Goal: Task Accomplishment & Management: Use online tool/utility

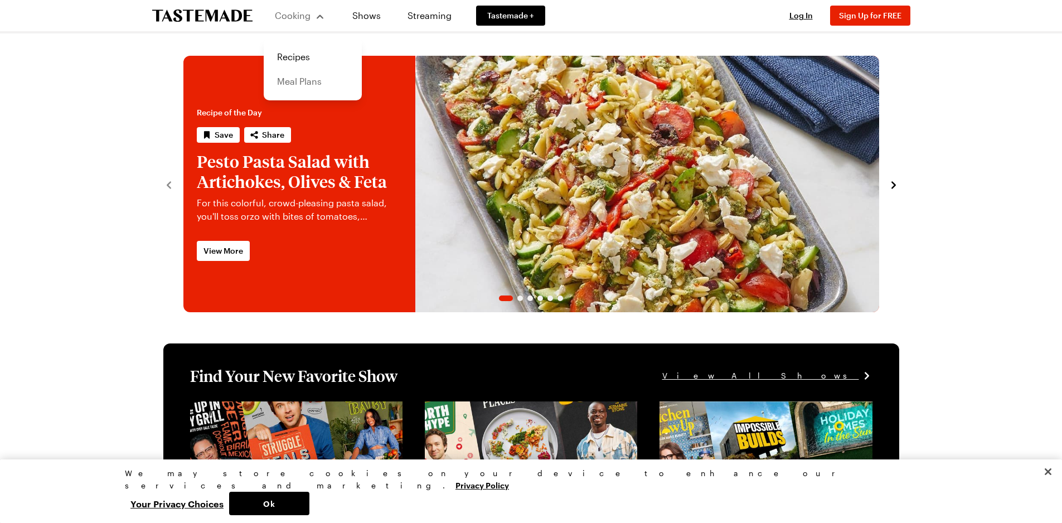
click at [300, 82] on link "Meal Plans" at bounding box center [312, 81] width 85 height 25
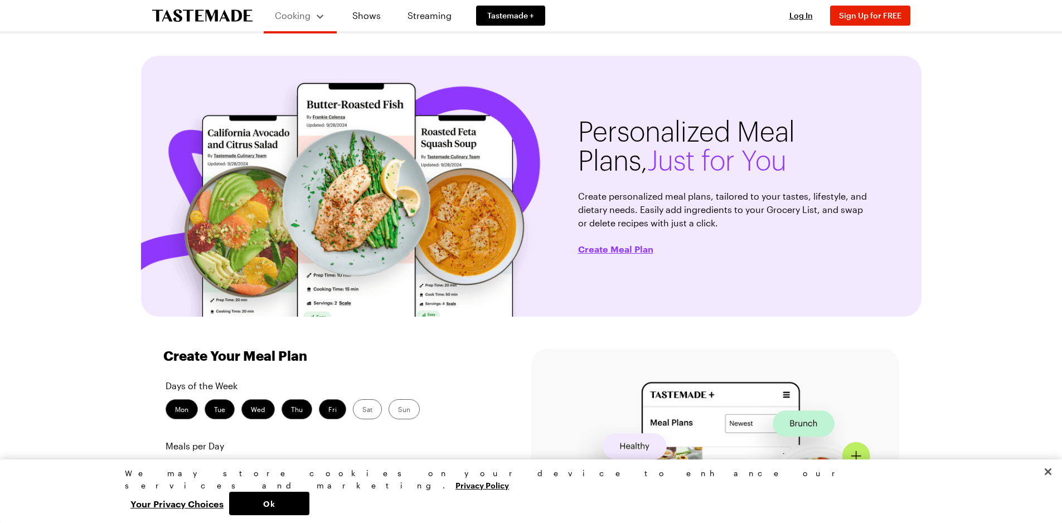
scroll to position [111, 0]
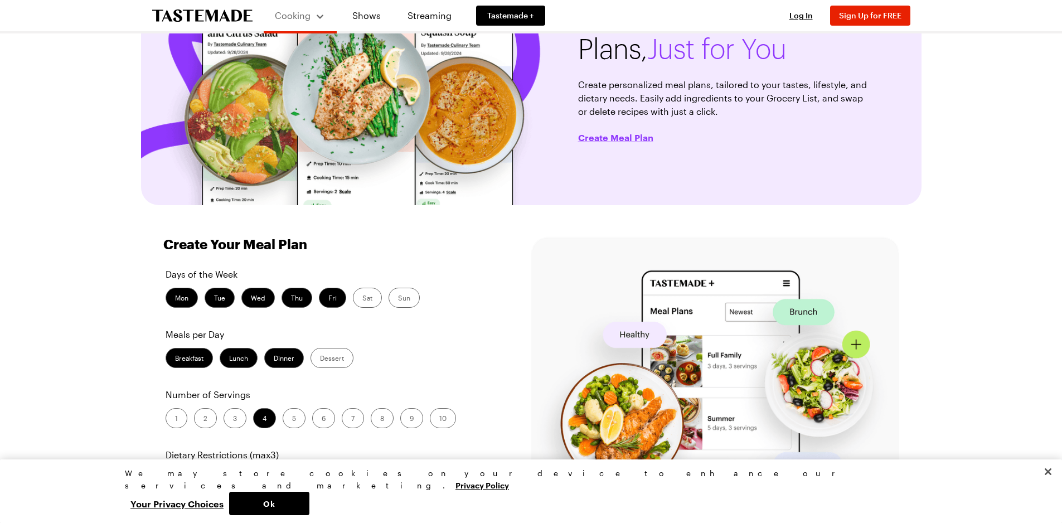
click at [197, 356] on label "Breakfast" at bounding box center [189, 358] width 47 height 20
click at [175, 359] on input "Breakfast" at bounding box center [175, 359] width 0 height 0
click at [270, 360] on label "Dinner" at bounding box center [284, 358] width 40 height 20
click at [274, 359] on input "Dinner" at bounding box center [274, 359] width 0 height 0
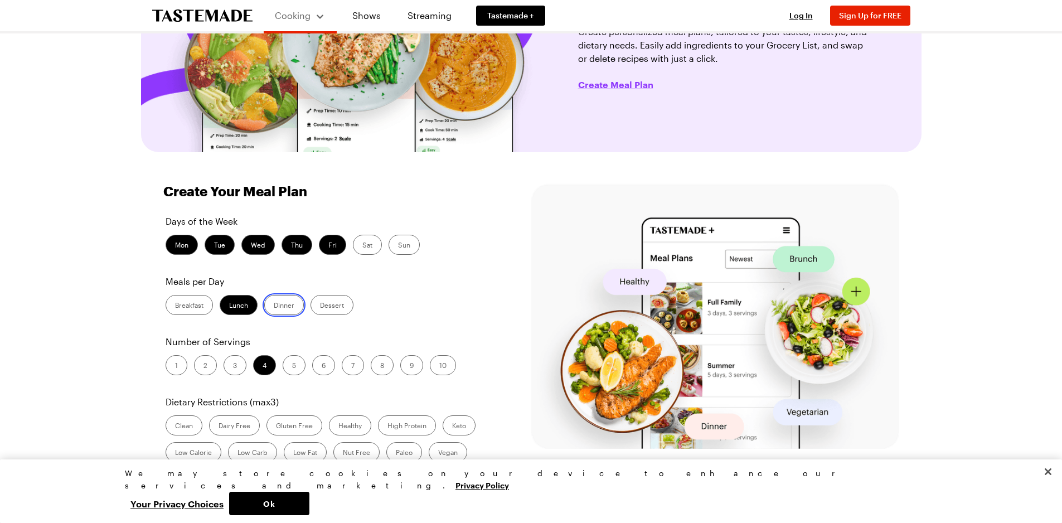
scroll to position [167, 0]
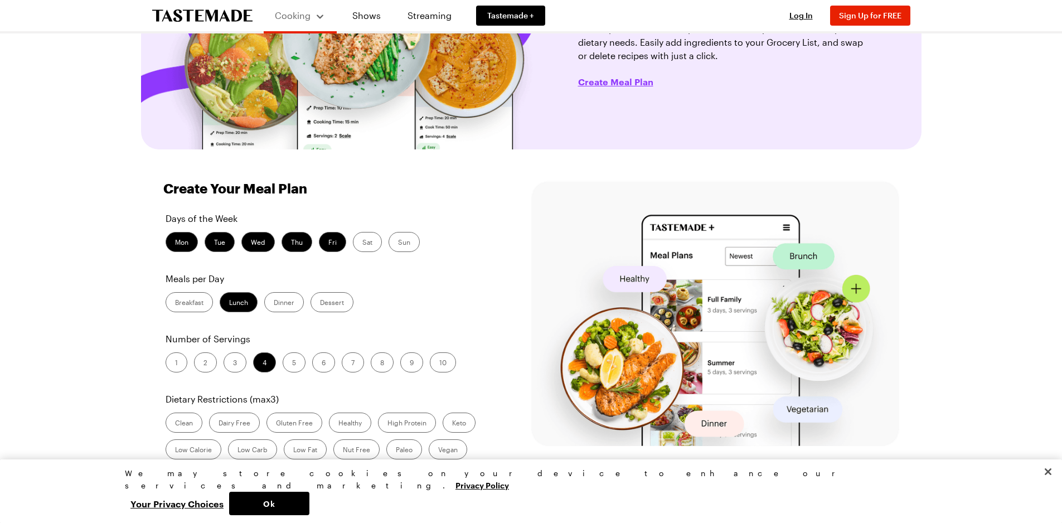
click at [206, 367] on label "2" at bounding box center [205, 362] width 23 height 20
click at [203, 363] on input "2" at bounding box center [203, 363] width 0 height 0
click at [182, 365] on label "1" at bounding box center [177, 362] width 22 height 20
click at [175, 363] on input "1" at bounding box center [175, 363] width 0 height 0
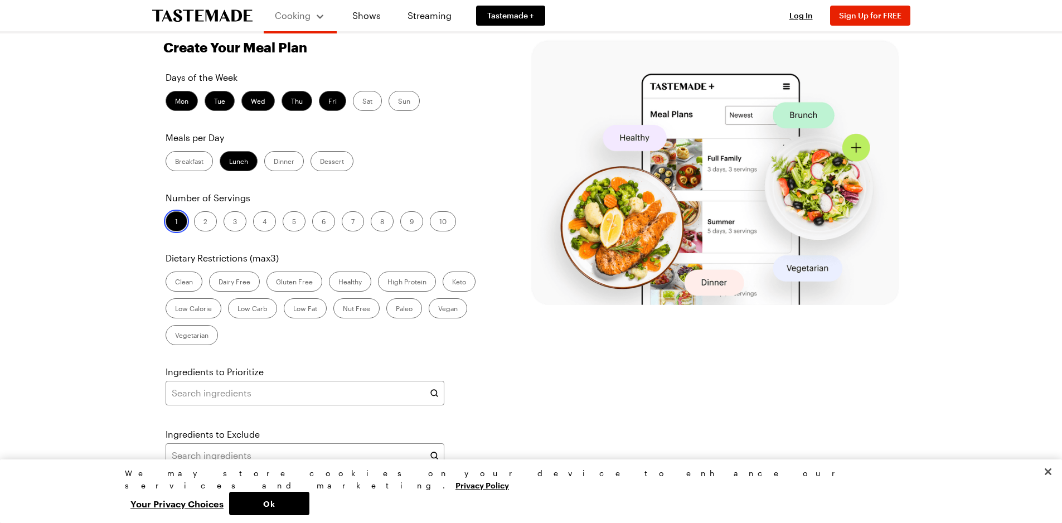
scroll to position [334, 0]
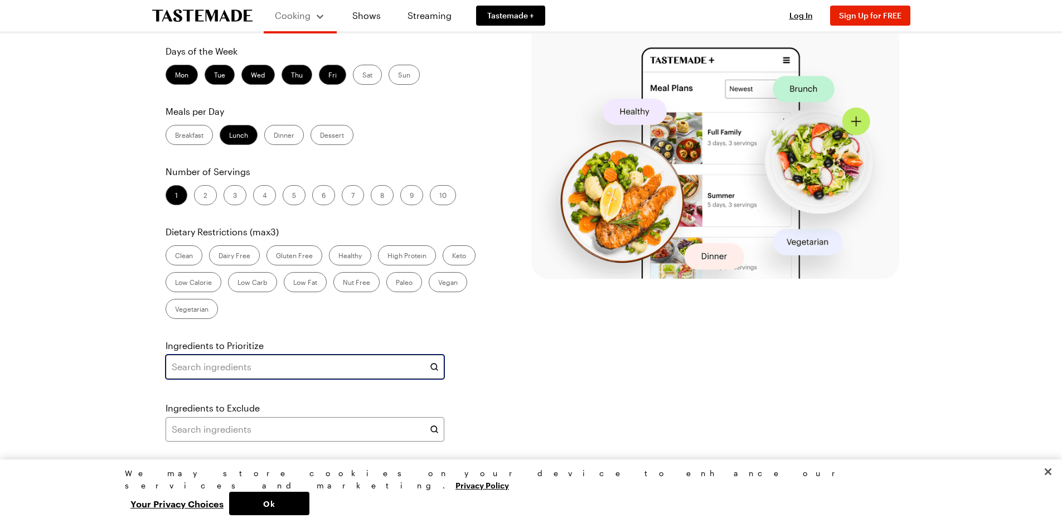
click at [229, 365] on input "text" at bounding box center [305, 366] width 279 height 25
click at [403, 359] on input "text" at bounding box center [305, 366] width 279 height 25
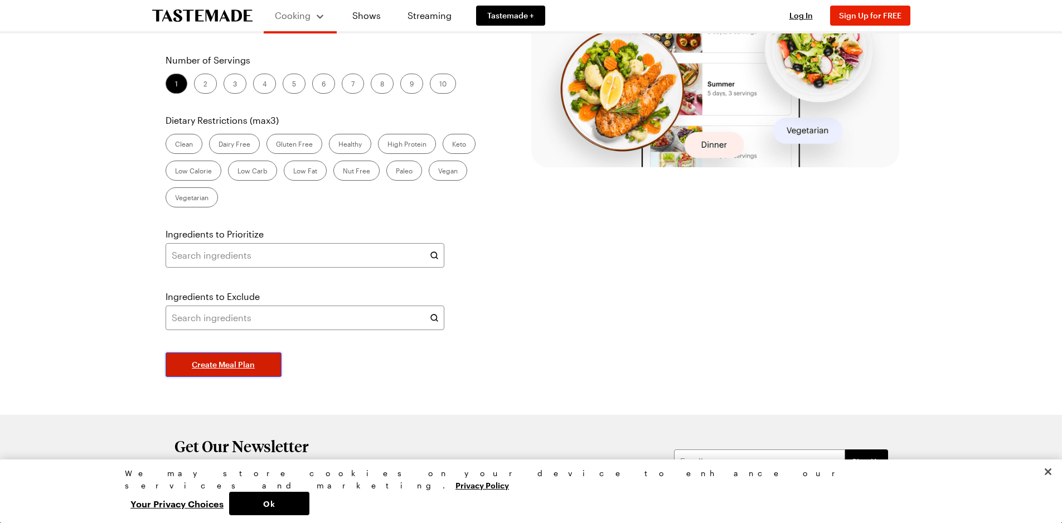
click at [258, 365] on button "Create Meal Plan" at bounding box center [224, 364] width 116 height 25
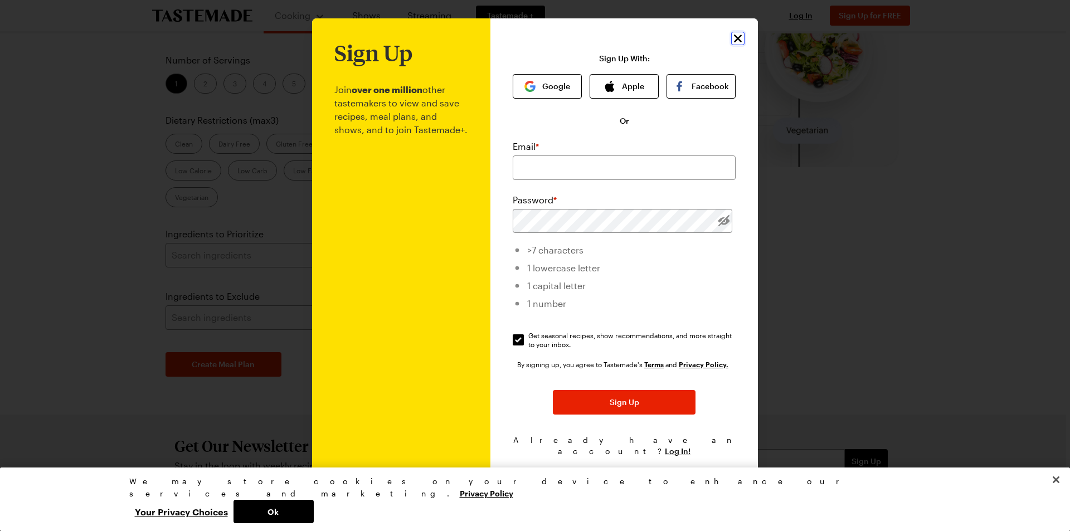
click at [731, 43] on div "Sign Up Join over one million other tastemakers to view and save recipes, meal …" at bounding box center [625, 265] width 268 height 494
click at [736, 42] on icon "Close" at bounding box center [738, 39] width 8 height 8
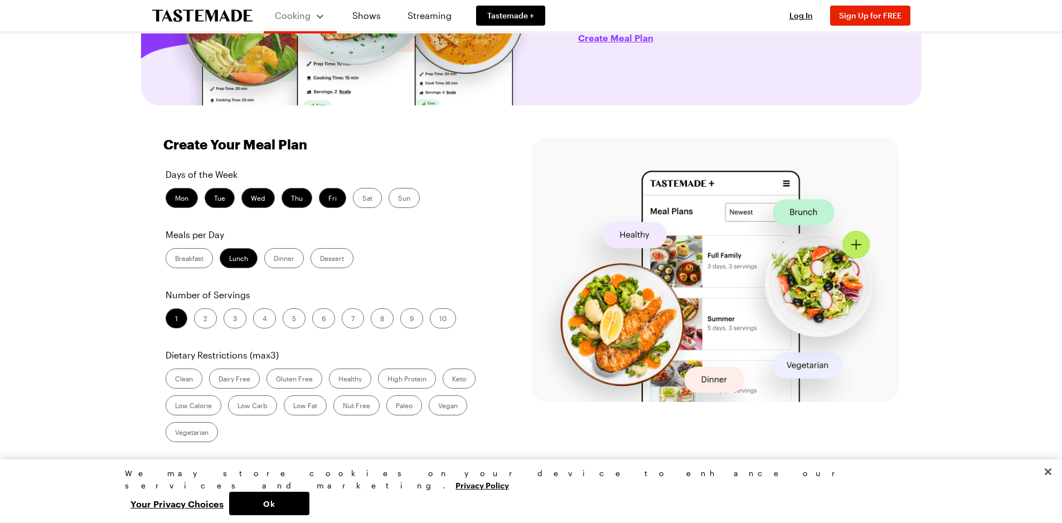
scroll to position [207, 0]
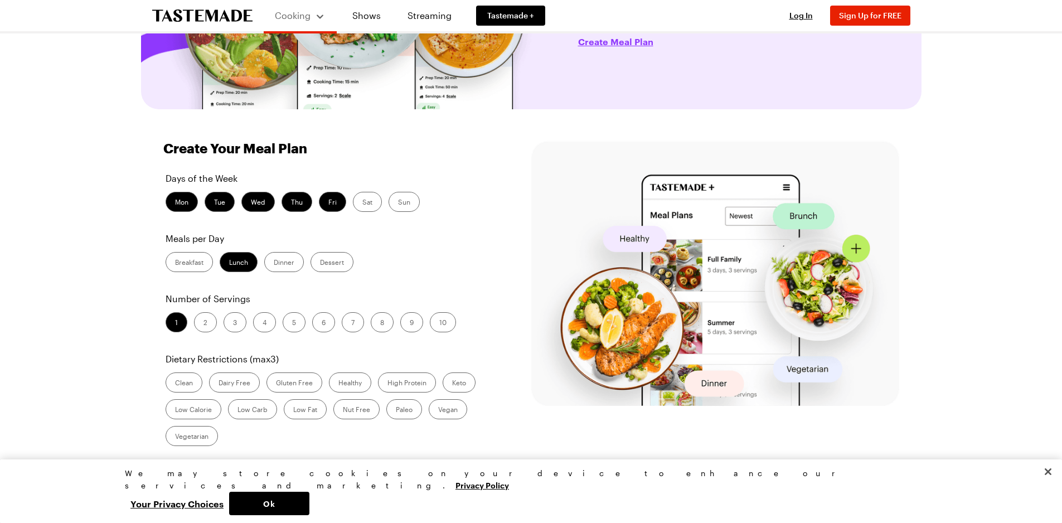
click at [358, 379] on label "Healthy" at bounding box center [350, 382] width 42 height 20
click at [338, 383] on input "Healthy" at bounding box center [338, 383] width 0 height 0
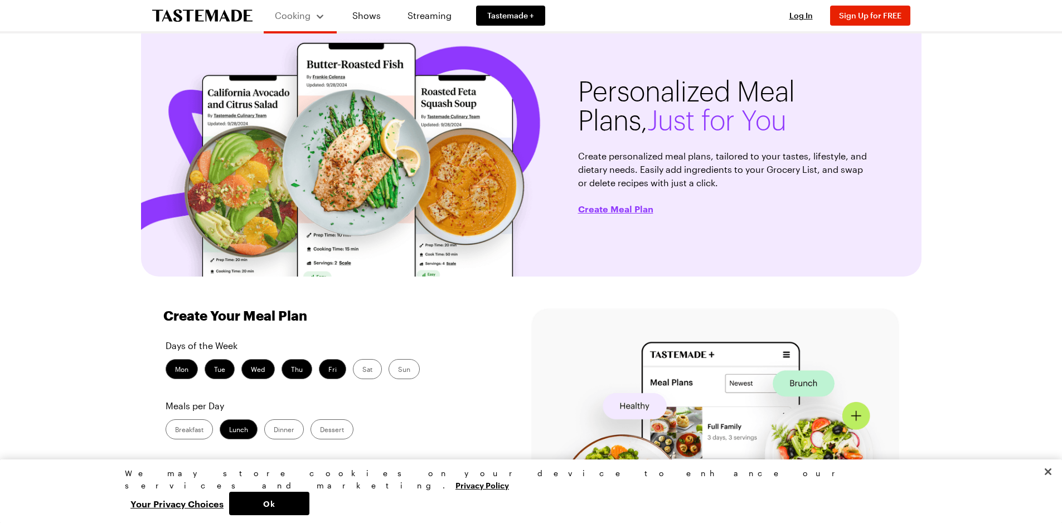
scroll to position [0, 0]
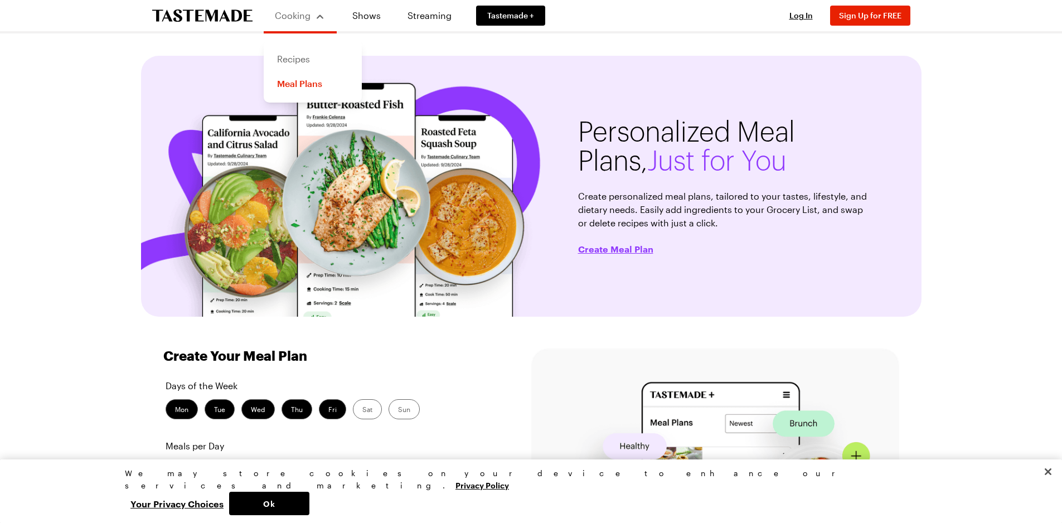
click at [303, 50] on link "Recipes" at bounding box center [312, 59] width 85 height 25
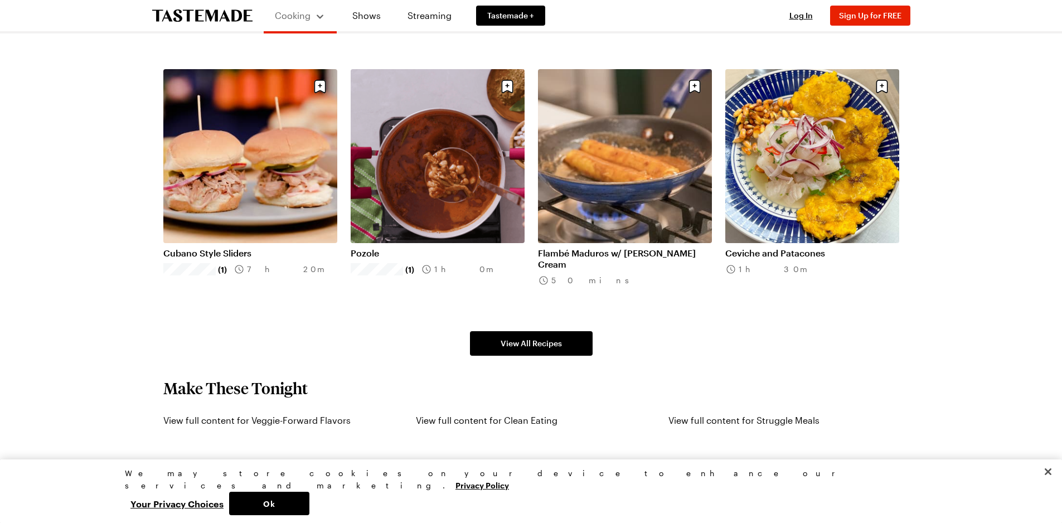
scroll to position [892, 0]
